Goal: Task Accomplishment & Management: Complete application form

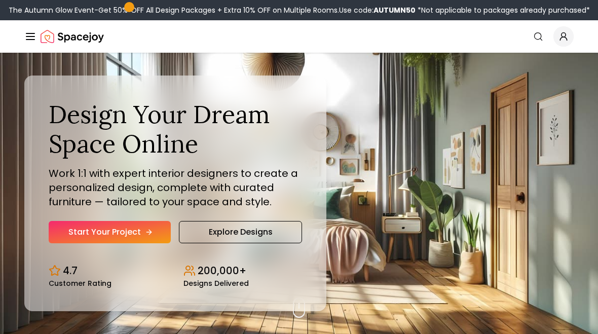
click at [152, 226] on link "Start Your Project" at bounding box center [110, 232] width 122 height 22
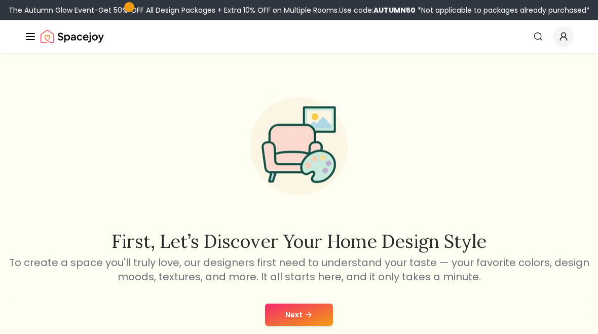
click at [315, 320] on button "Next" at bounding box center [299, 315] width 68 height 22
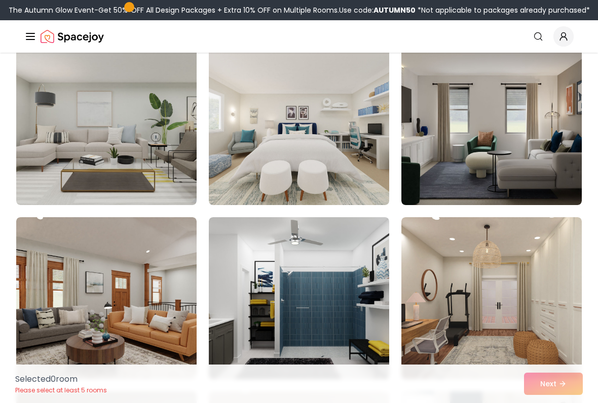
scroll to position [270, 0]
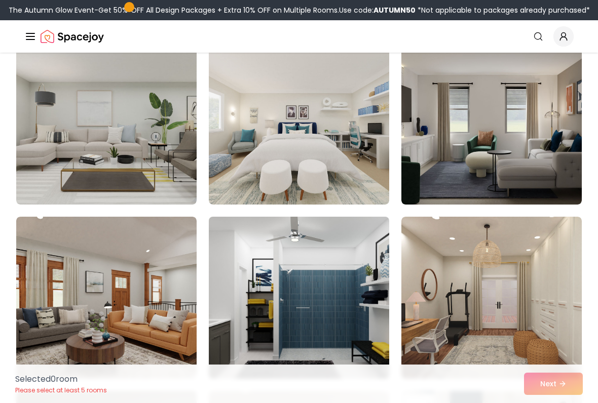
click at [359, 283] on img at bounding box center [299, 298] width 190 height 170
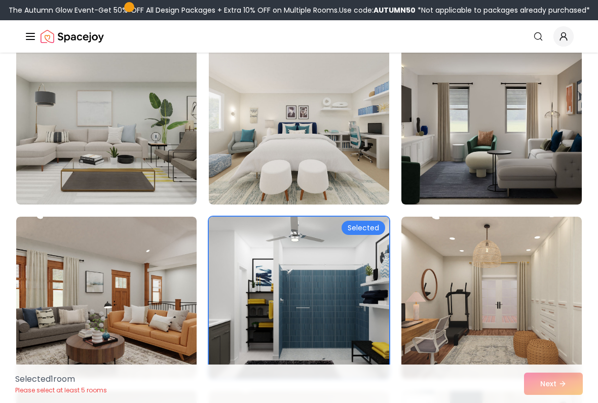
click at [362, 289] on img at bounding box center [299, 298] width 190 height 170
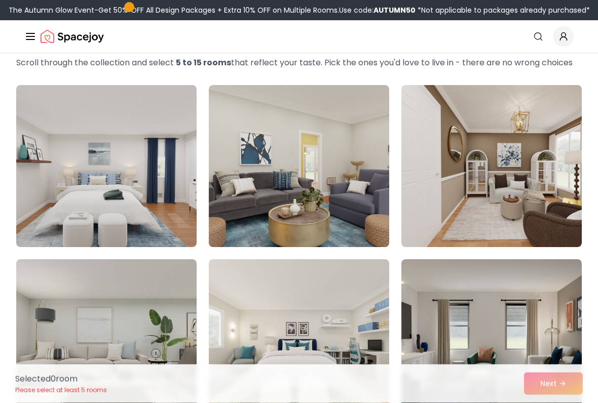
scroll to position [54, 0]
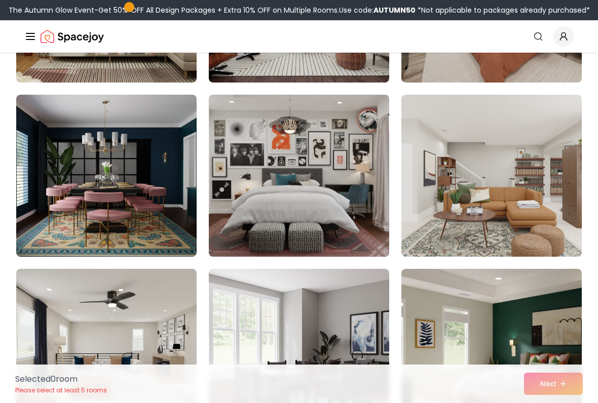
click at [355, 245] on img at bounding box center [299, 176] width 190 height 170
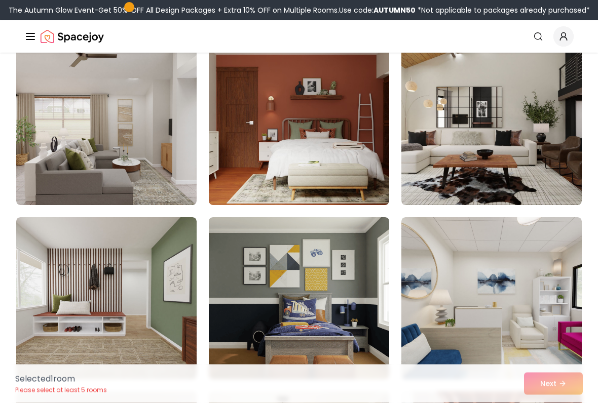
scroll to position [1838, 0]
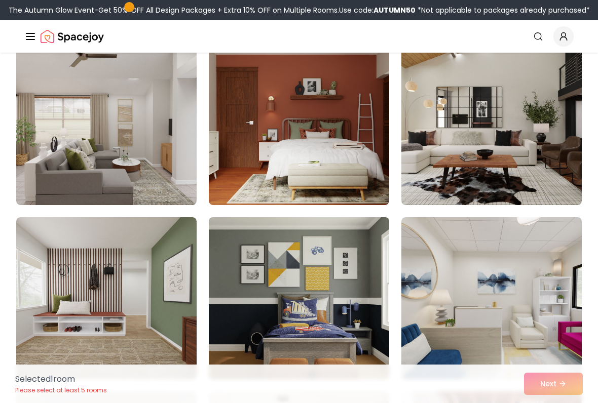
click at [349, 319] on img at bounding box center [299, 298] width 190 height 170
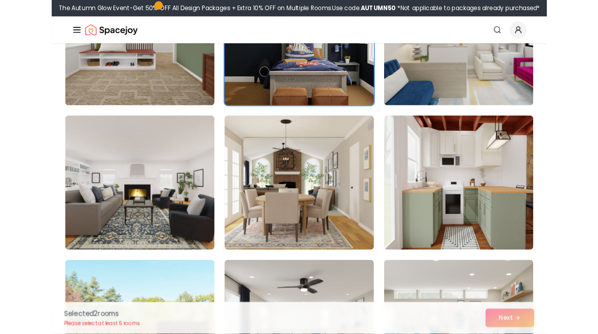
scroll to position [2089, 0]
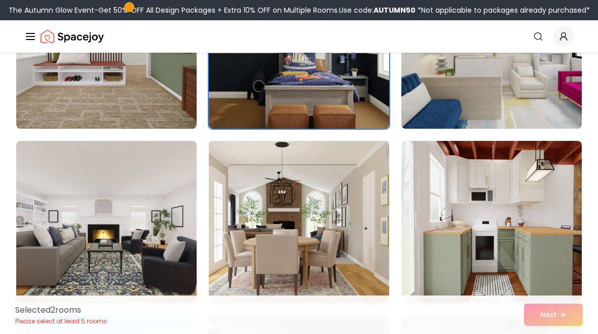
click at [280, 259] on img at bounding box center [299, 222] width 190 height 170
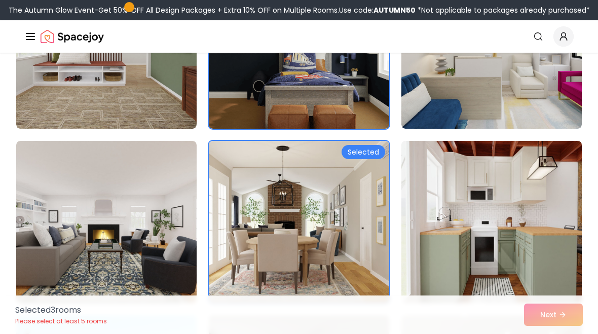
click at [428, 210] on img at bounding box center [492, 222] width 190 height 170
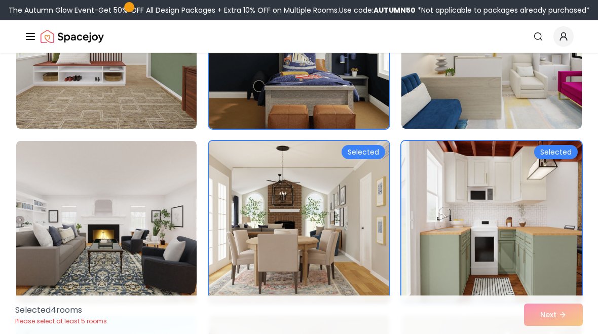
scroll to position [2089, 0]
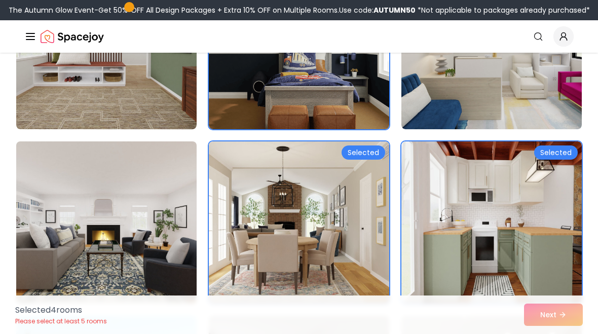
click at [159, 191] on img at bounding box center [107, 222] width 190 height 170
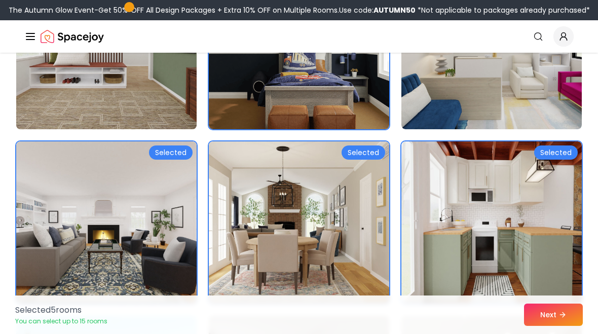
click at [158, 88] on img at bounding box center [107, 48] width 190 height 170
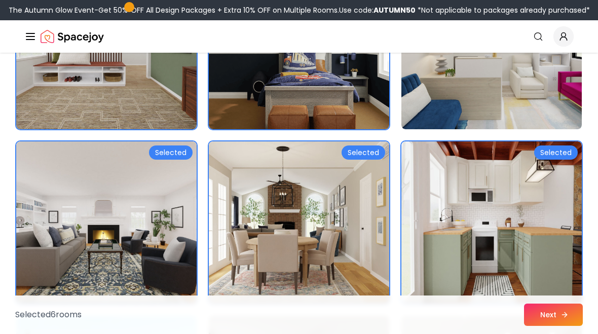
click at [563, 316] on icon at bounding box center [565, 315] width 8 height 8
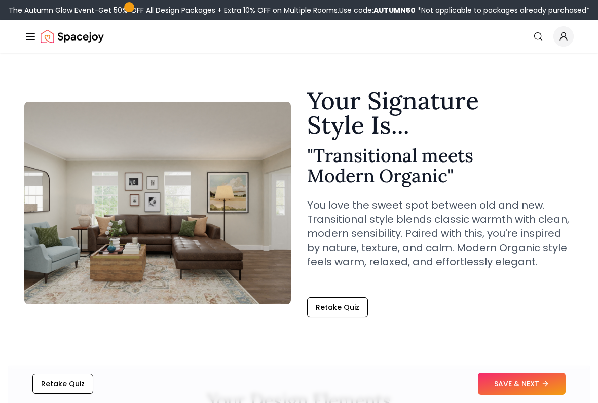
scroll to position [8, 0]
click at [529, 333] on button "SAVE & NEXT" at bounding box center [522, 384] width 88 height 22
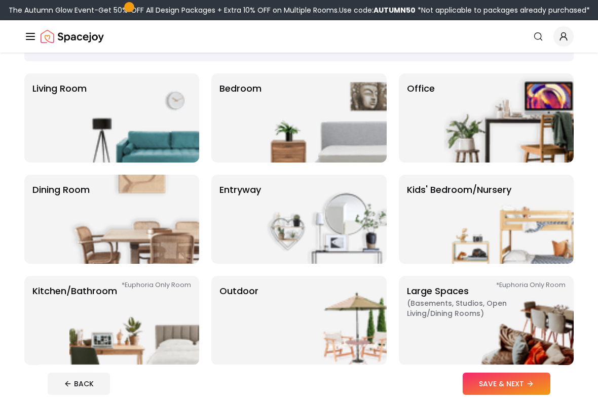
scroll to position [68, 0]
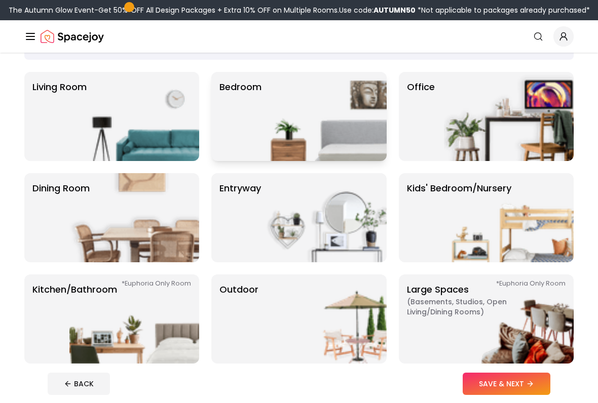
click at [319, 134] on img at bounding box center [322, 116] width 130 height 89
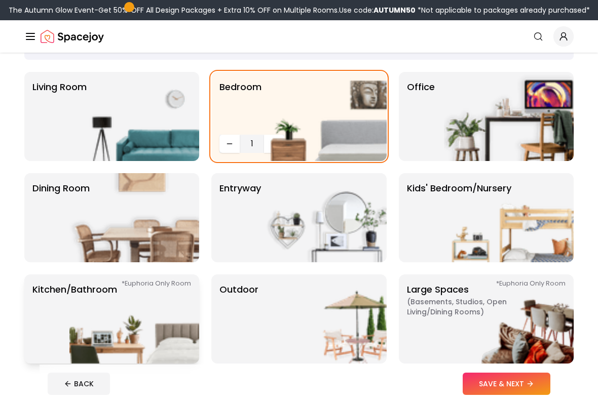
click at [178, 331] on img at bounding box center [134, 319] width 130 height 89
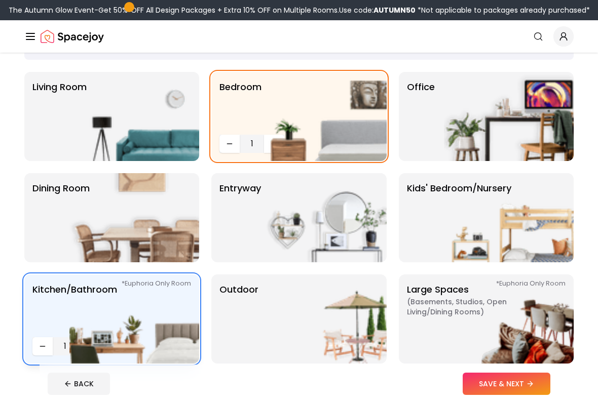
click at [151, 330] on img at bounding box center [134, 319] width 130 height 89
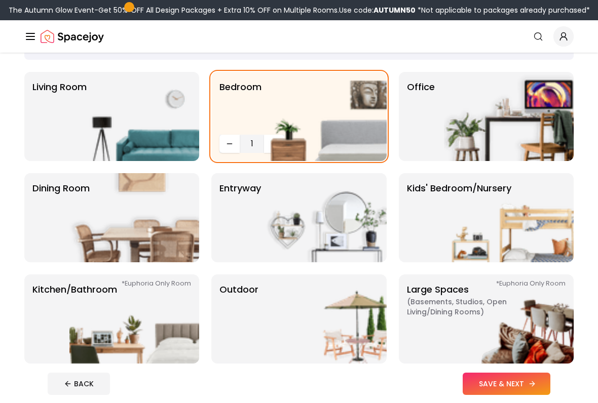
click at [522, 333] on button "SAVE & NEXT" at bounding box center [507, 384] width 88 height 22
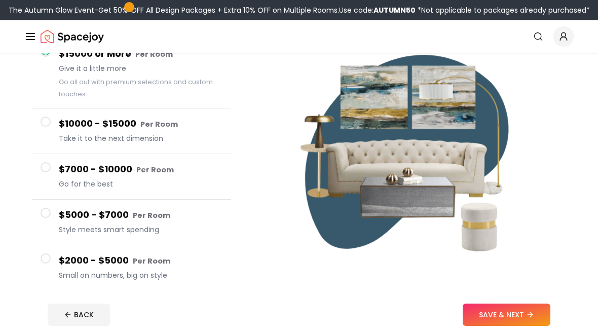
scroll to position [107, 0]
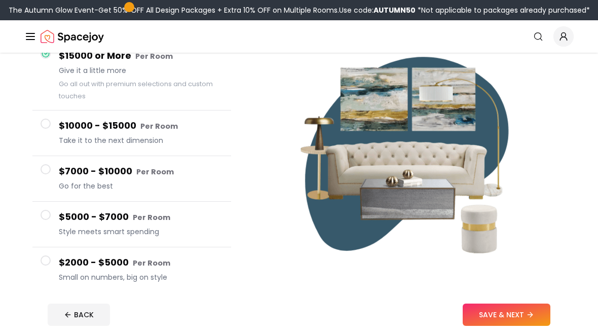
click at [187, 245] on button "$5000 - $7000 Per Room Style meets smart spending" at bounding box center [131, 225] width 199 height 46
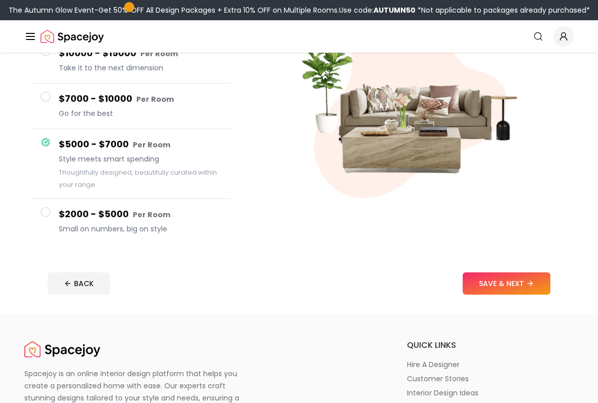
click at [162, 207] on button "$2000 - $5000 Per Room Small on numbers, big on style" at bounding box center [131, 222] width 199 height 45
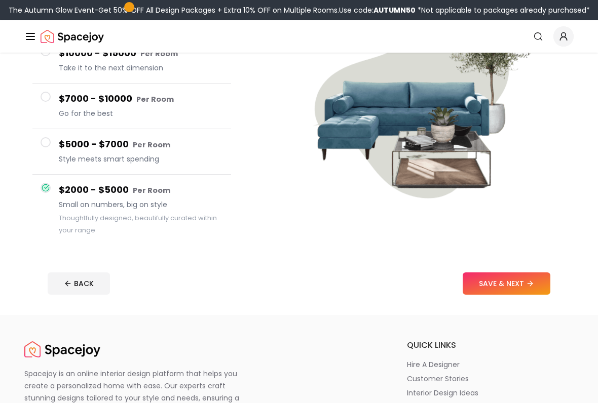
click at [184, 159] on span "Style meets smart spending" at bounding box center [141, 159] width 164 height 10
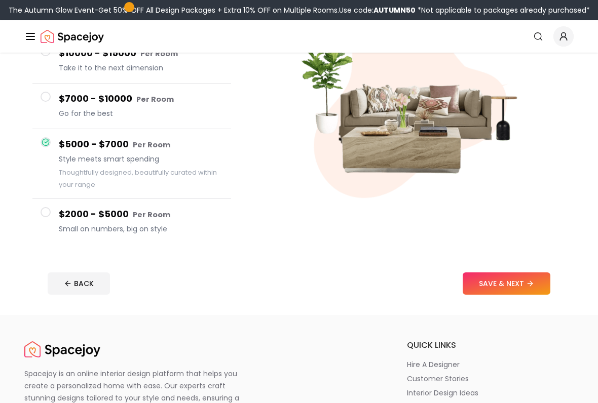
click at [165, 222] on div "$2000 - $5000 Per Room Small on numbers, big on style" at bounding box center [141, 221] width 164 height 29
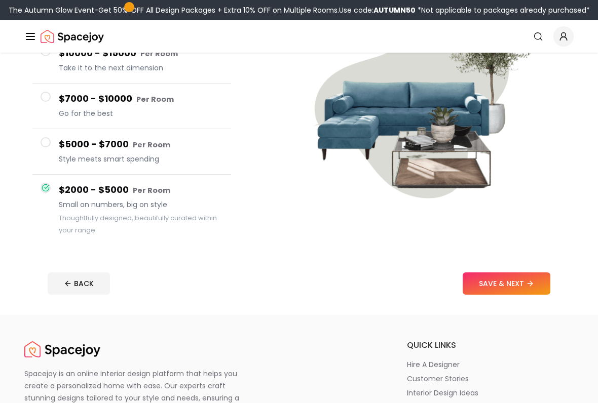
click at [189, 156] on span "Style meets smart spending" at bounding box center [141, 159] width 164 height 10
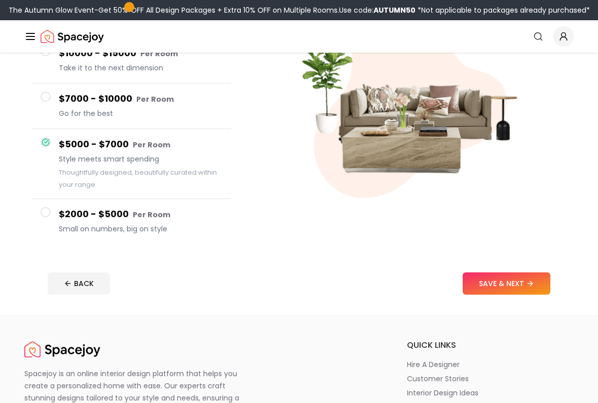
scroll to position [156, 0]
click at [563, 279] on div "Set Your Budget. Big or Small, We Design It All Tell us how much you'd like to …" at bounding box center [299, 106] width 598 height 418
click at [542, 284] on button "SAVE & NEXT" at bounding box center [507, 283] width 88 height 22
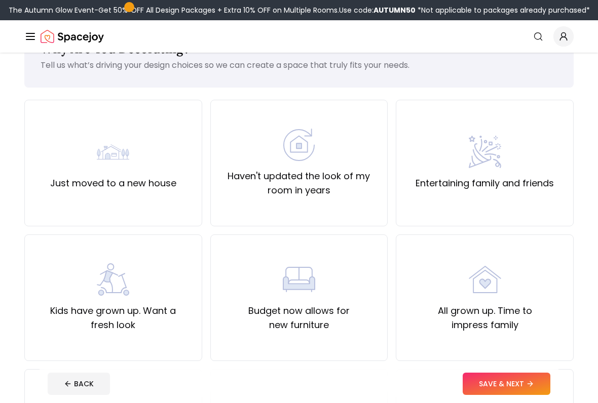
scroll to position [40, 0]
click at [168, 198] on div "Just moved to a new house" at bounding box center [113, 163] width 178 height 127
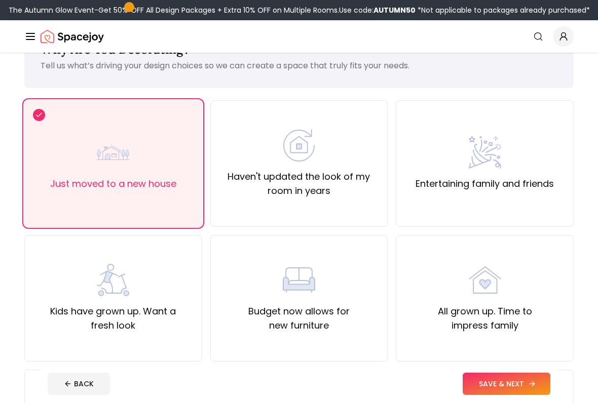
click at [530, 333] on icon at bounding box center [532, 384] width 8 height 8
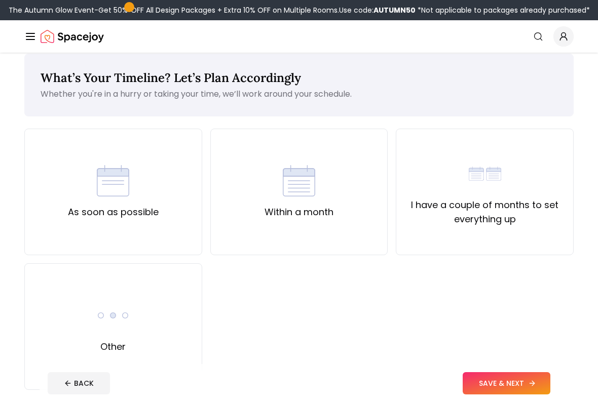
scroll to position [8, 0]
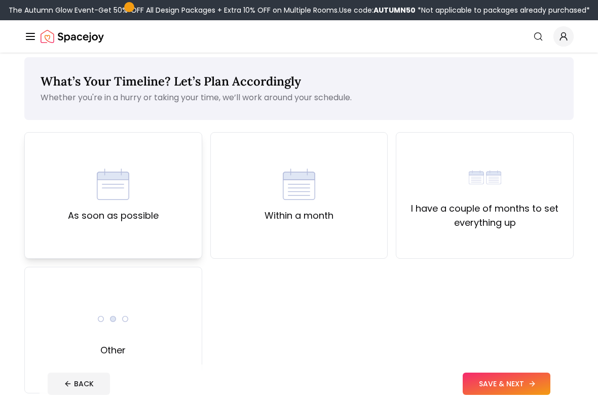
click at [155, 197] on div "As soon as possible" at bounding box center [113, 195] width 91 height 55
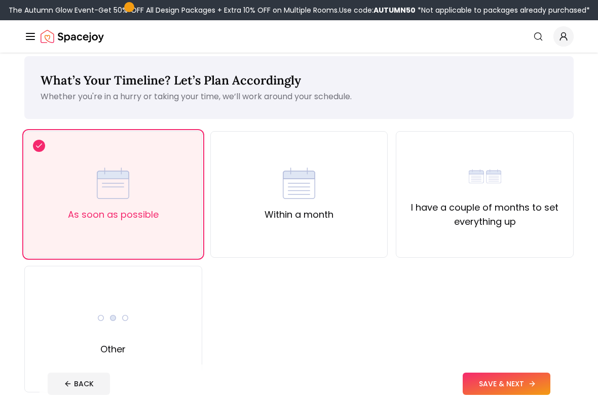
click at [535, 333] on button "SAVE & NEXT" at bounding box center [507, 384] width 88 height 22
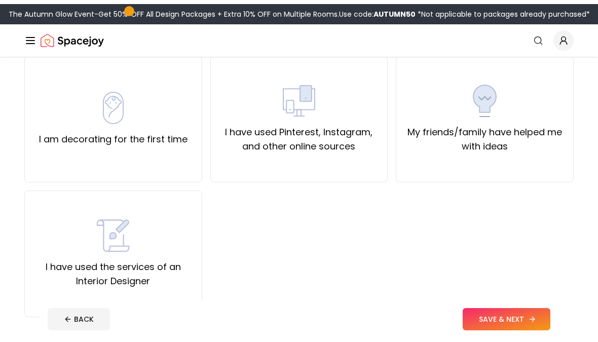
scroll to position [88, 0]
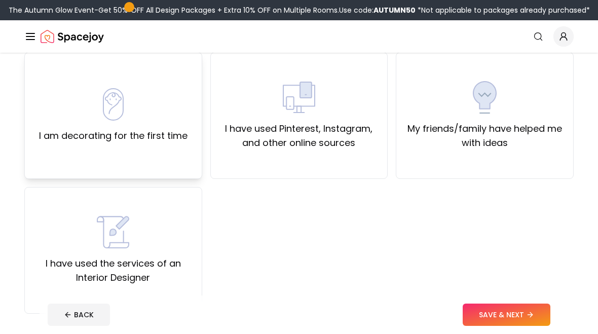
click at [143, 133] on label "I am decorating for the first time" at bounding box center [113, 136] width 148 height 14
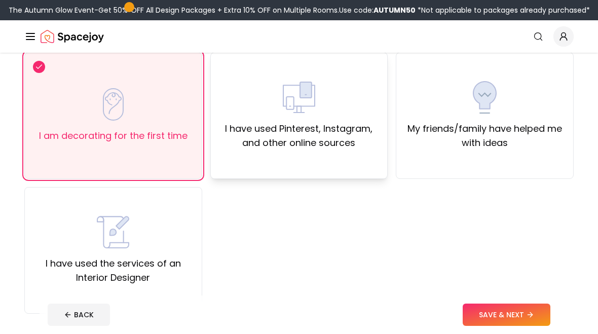
click at [300, 130] on label "I have used Pinterest, Instagram, and other online sources" at bounding box center [299, 136] width 161 height 28
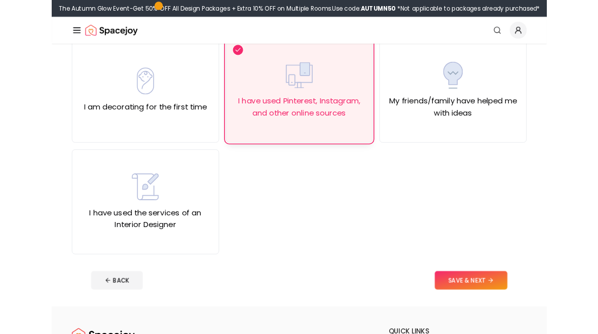
scroll to position [89, 0]
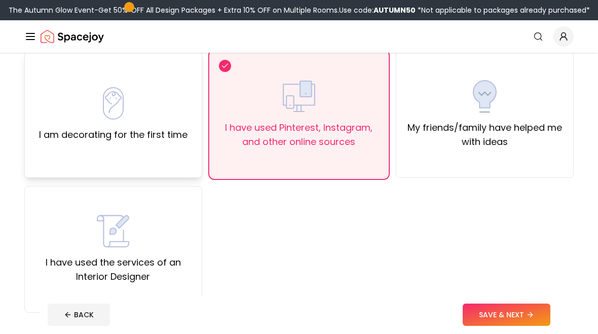
click at [190, 145] on div "I am decorating for the first time" at bounding box center [113, 114] width 178 height 127
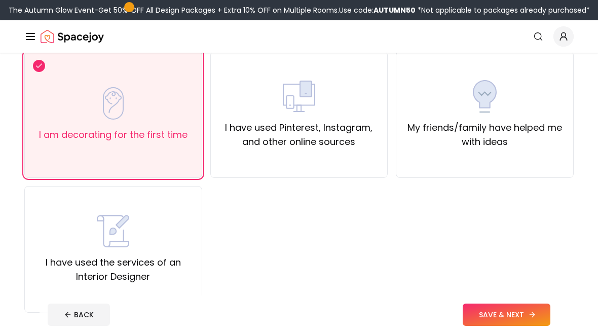
click at [535, 305] on button "SAVE & NEXT" at bounding box center [507, 315] width 88 height 22
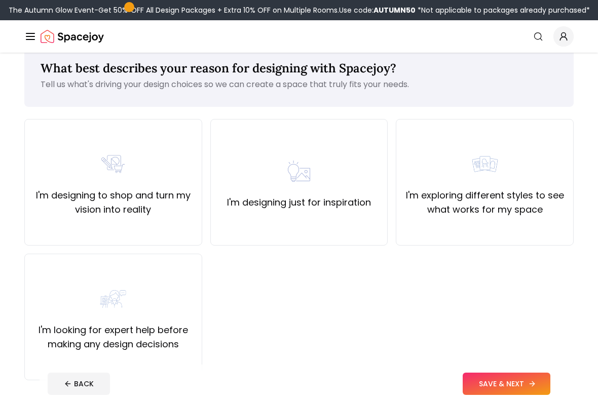
scroll to position [21, 0]
click at [362, 205] on label "I'm designing just for inspiration" at bounding box center [299, 202] width 144 height 14
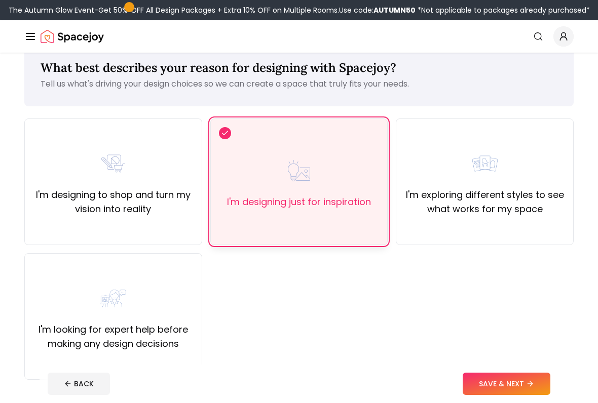
scroll to position [20, 0]
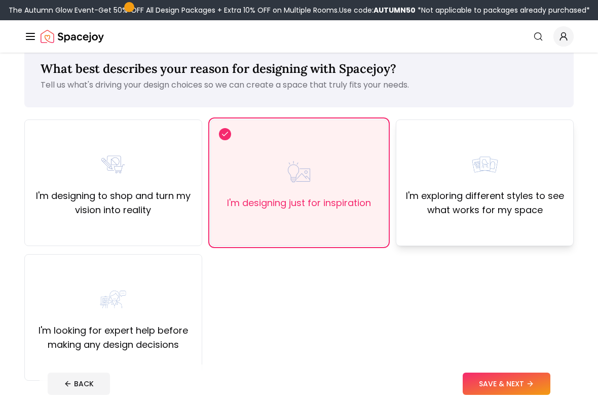
click at [502, 200] on label "I'm exploring different styles to see what works for my space" at bounding box center [484, 203] width 161 height 28
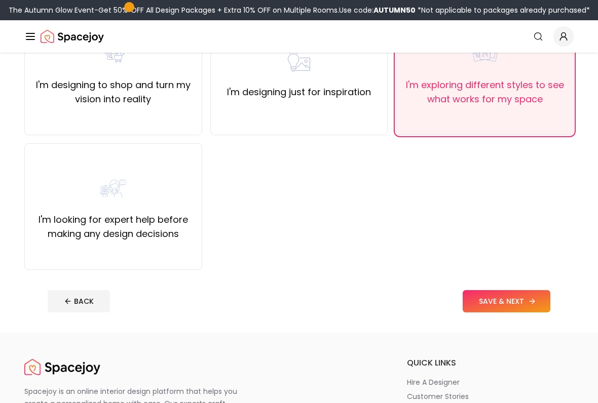
click at [519, 303] on button "SAVE & NEXT" at bounding box center [507, 302] width 88 height 22
